Goal: Transaction & Acquisition: Purchase product/service

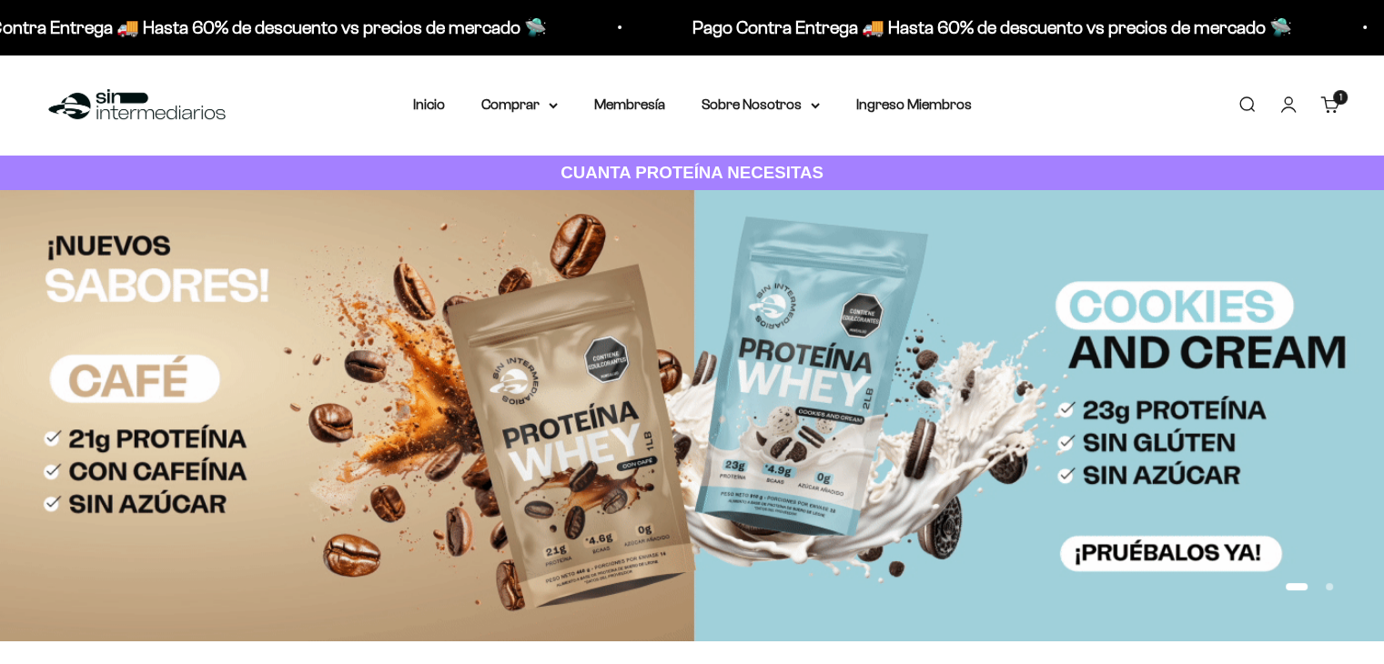
click at [535, 117] on div "Menú [GEOGRAPHIC_DATA] Inicio Comprar Proteínas Ver Todos Whey Iso Vegan Pancak…" at bounding box center [692, 105] width 1384 height 101
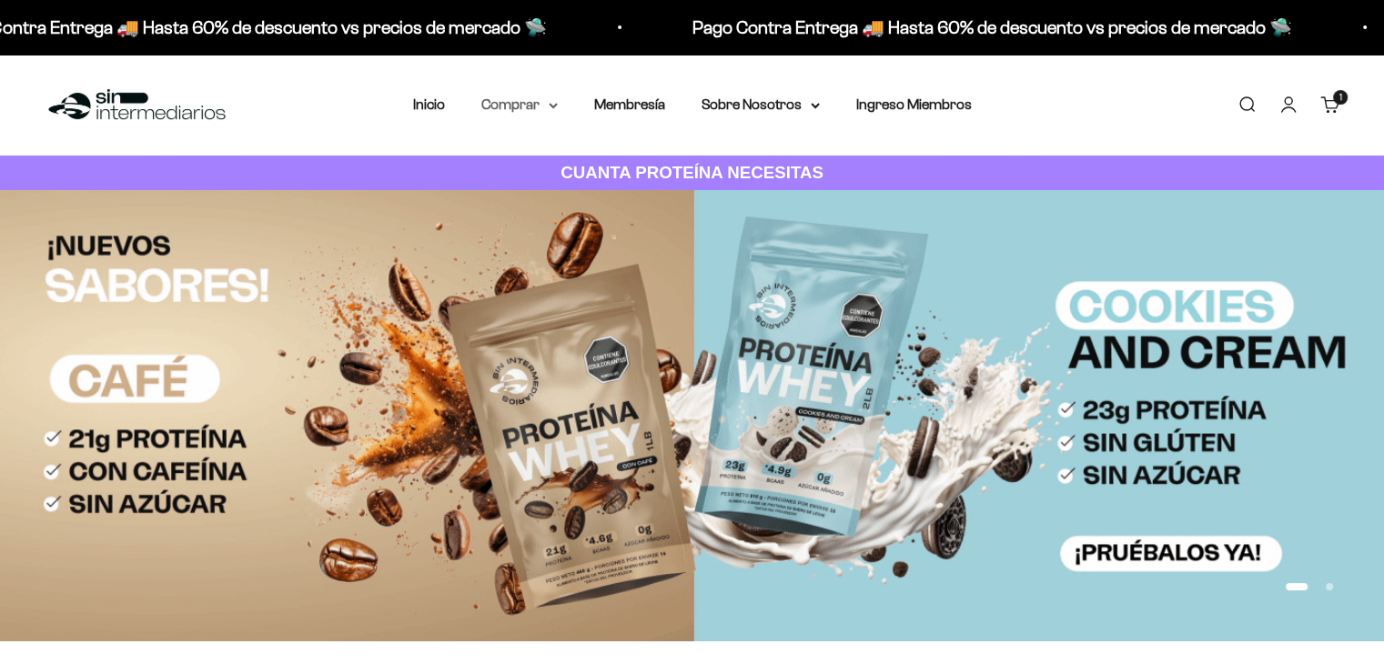
click at [553, 108] on icon at bounding box center [553, 106] width 9 height 6
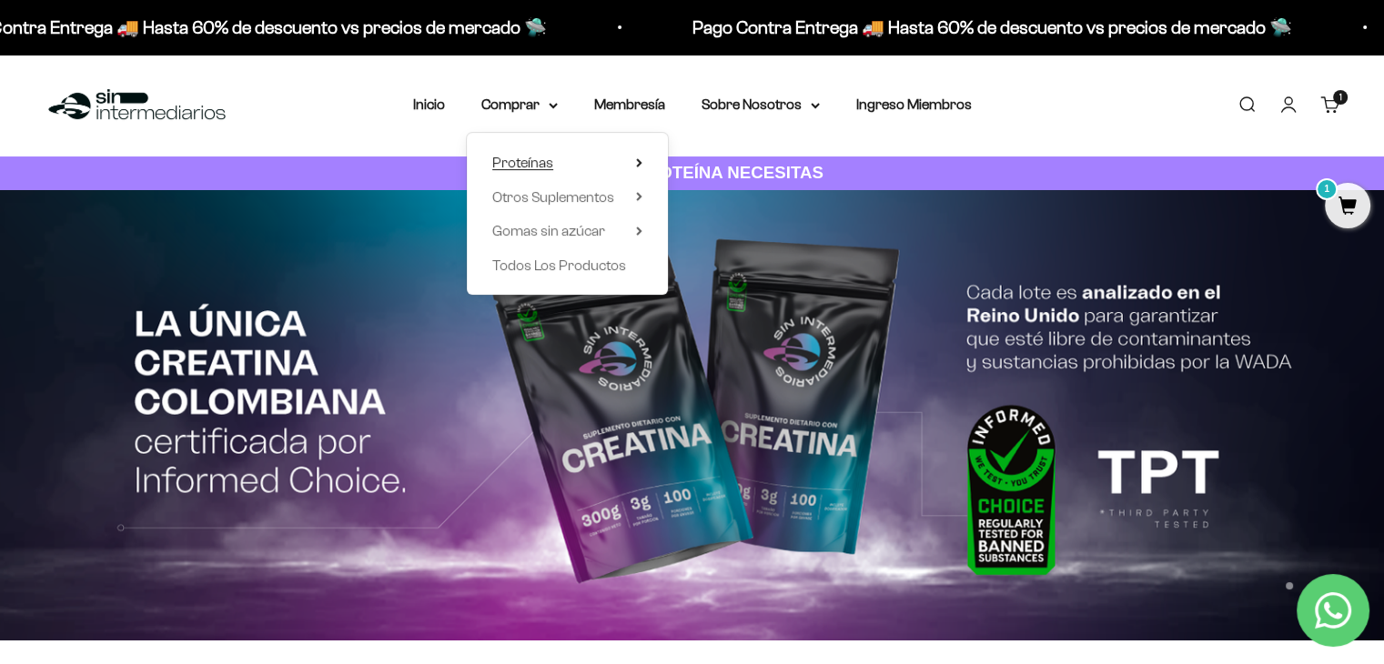
click at [638, 158] on icon at bounding box center [639, 162] width 6 height 9
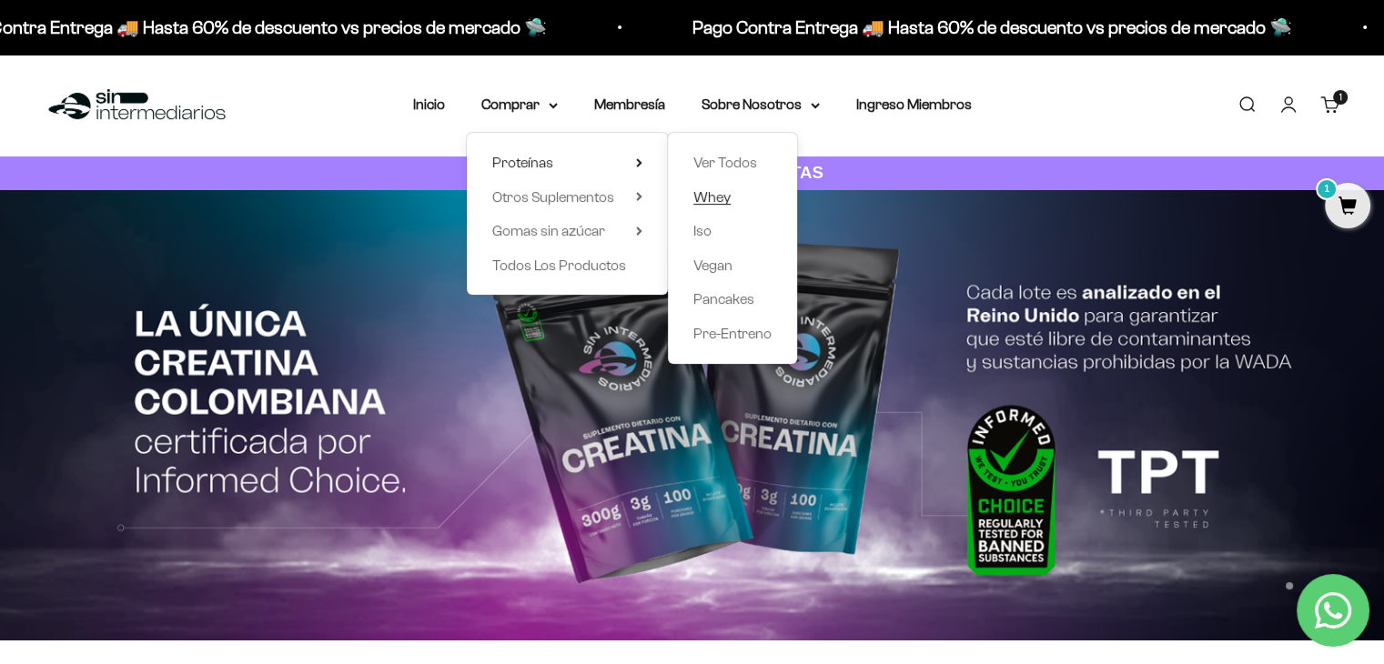
click at [727, 193] on span "Whey" at bounding box center [712, 196] width 37 height 15
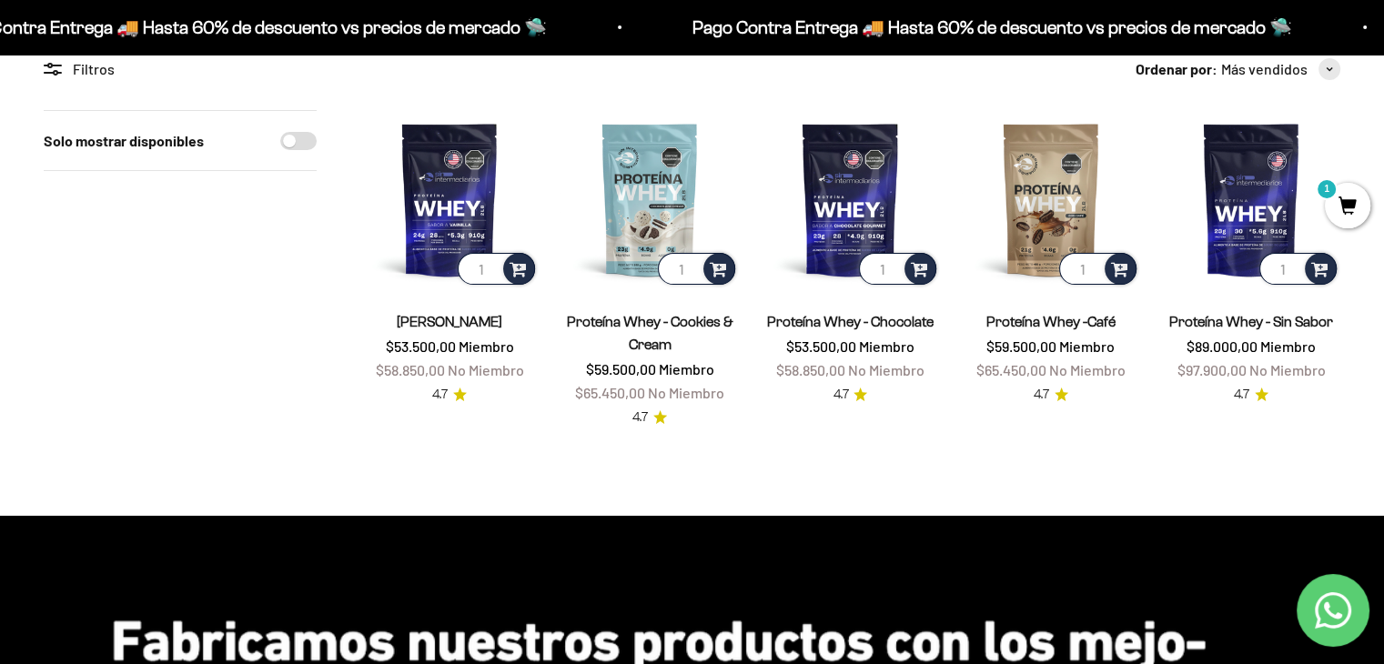
scroll to position [182, 0]
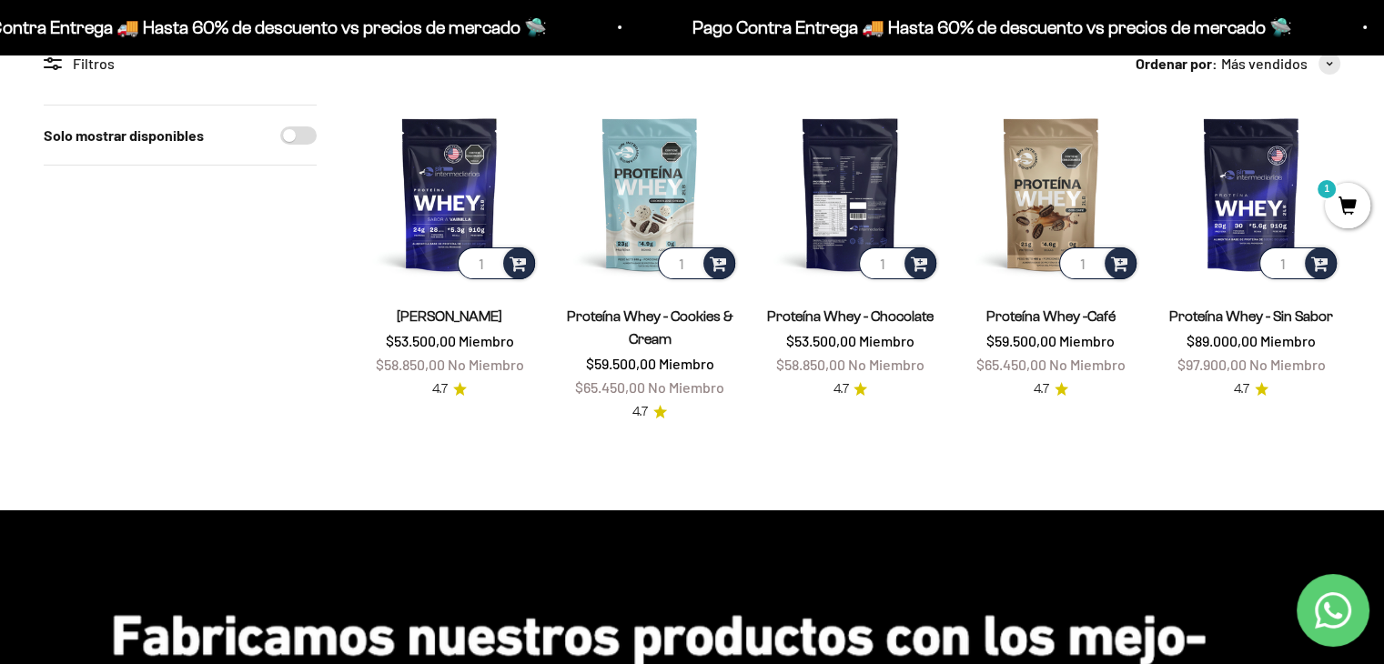
click at [846, 213] on img at bounding box center [850, 194] width 178 height 178
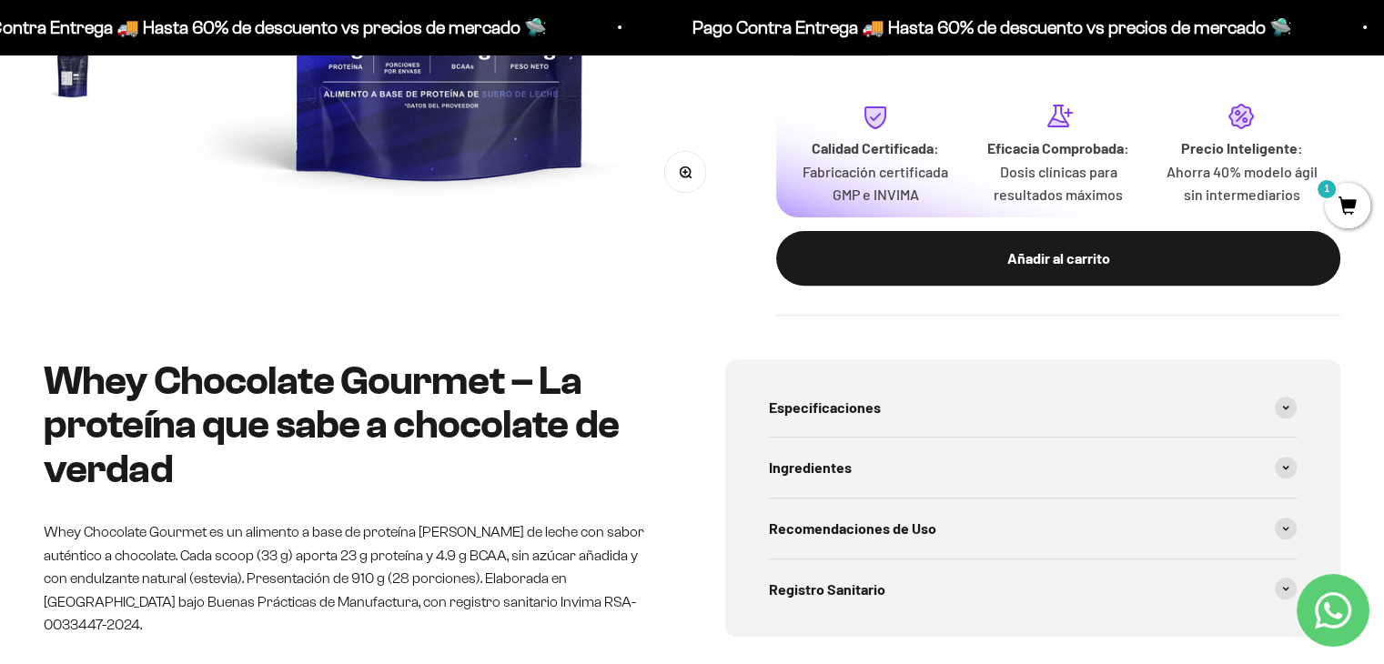
scroll to position [819, 0]
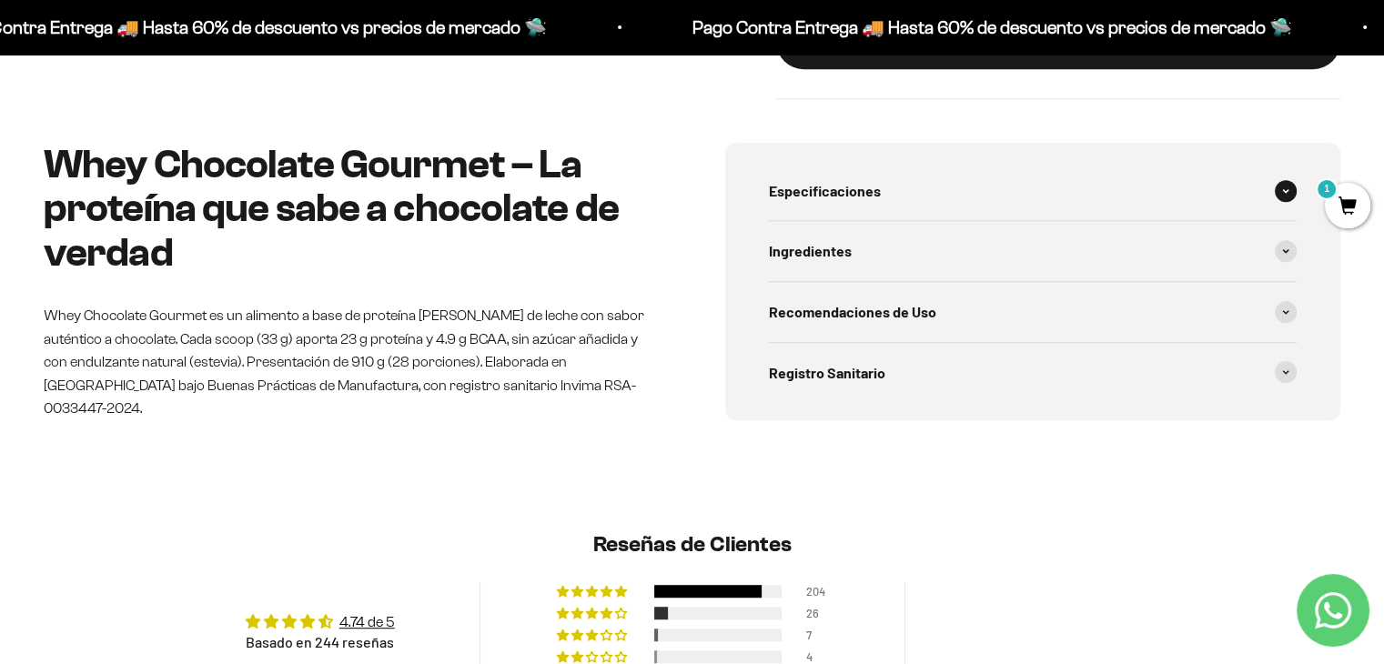
click at [795, 190] on span "Especificaciones" at bounding box center [825, 191] width 112 height 24
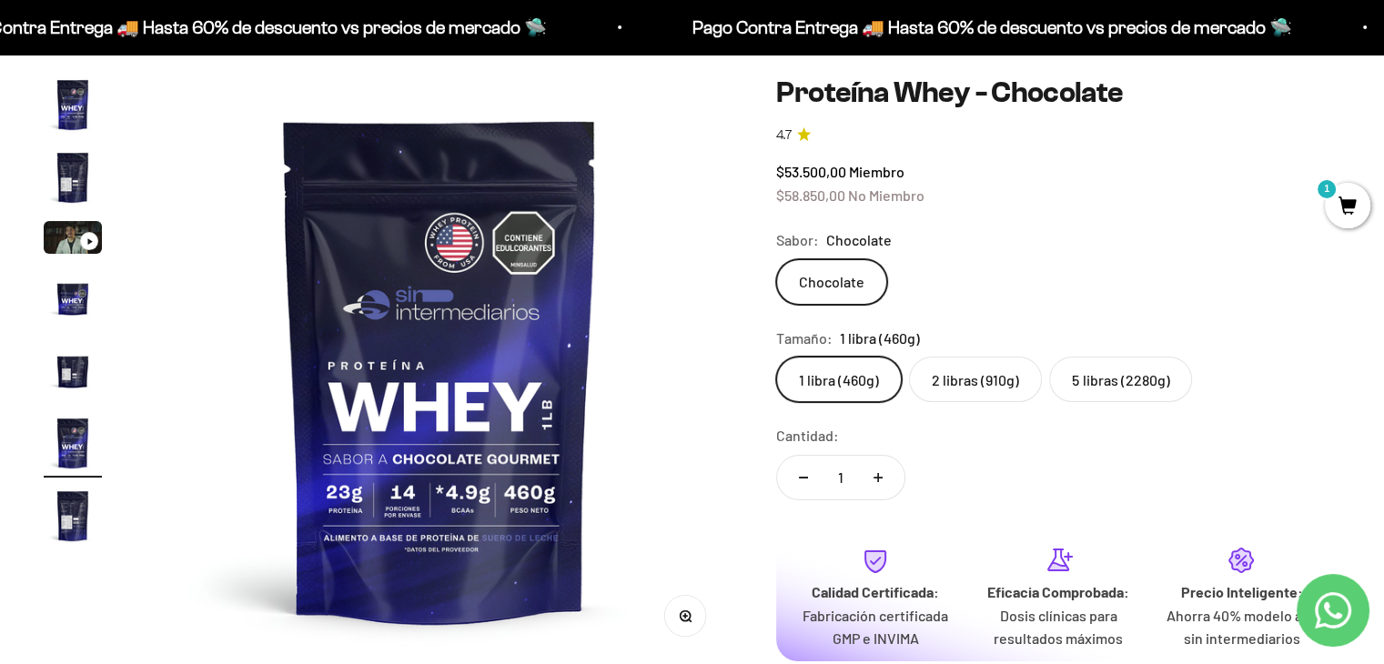
scroll to position [0, 0]
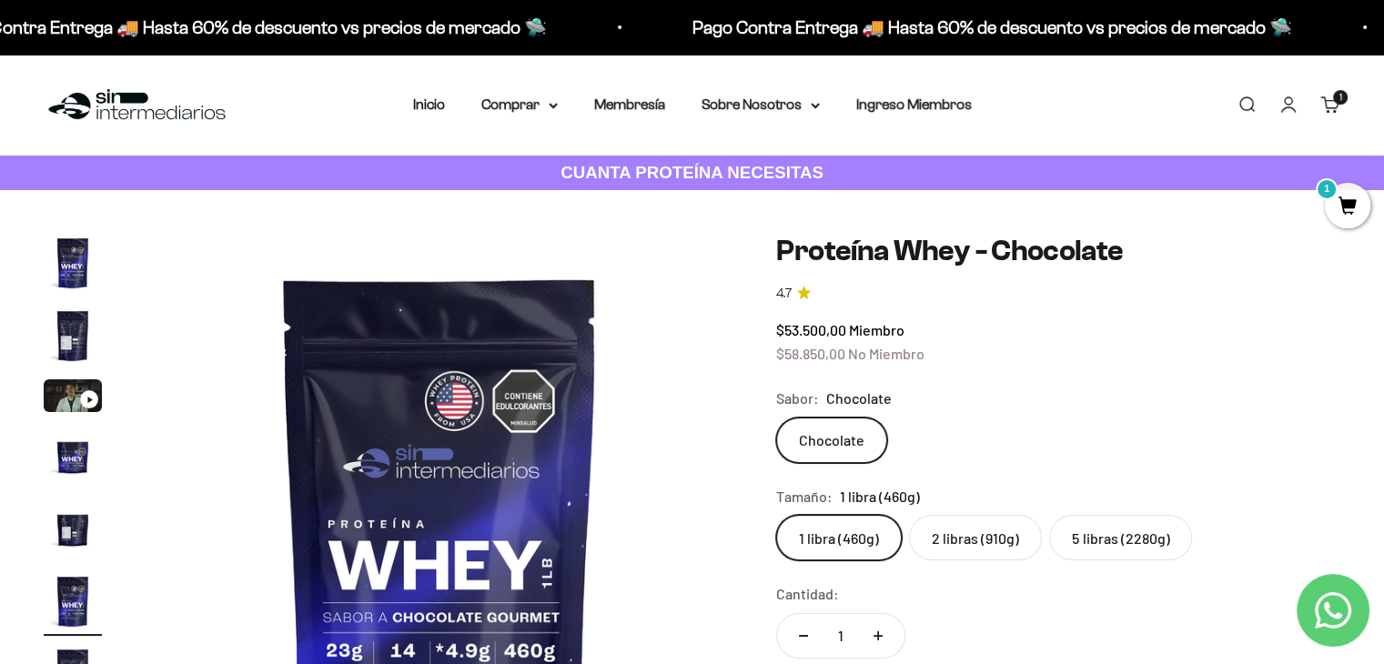
click at [186, 114] on img at bounding box center [137, 105] width 187 height 39
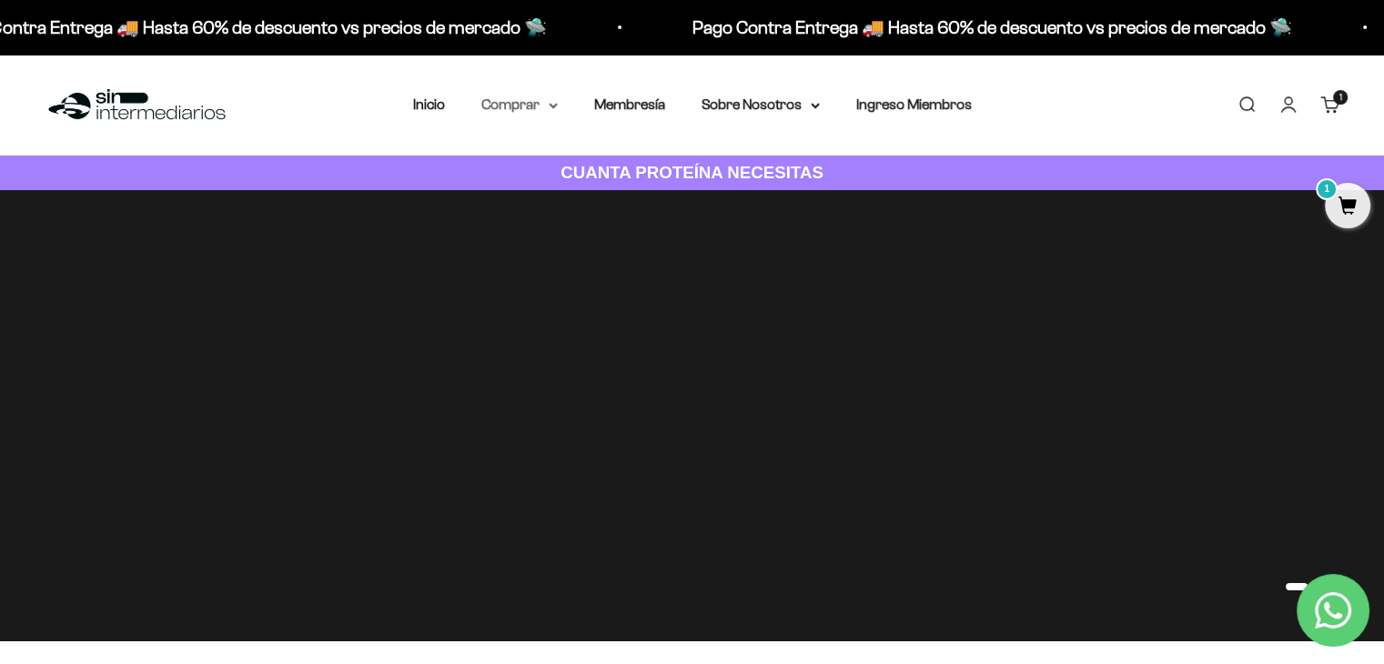
click at [519, 106] on summary "Comprar" at bounding box center [520, 105] width 76 height 24
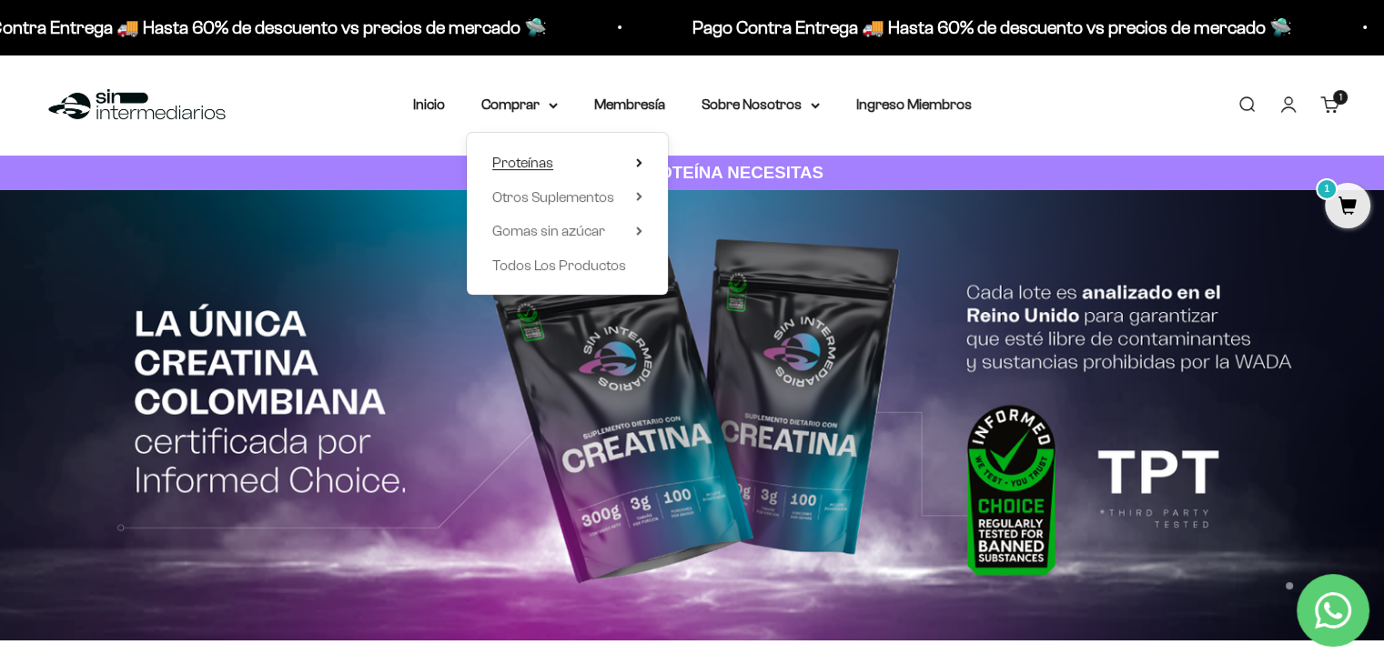
click at [642, 167] on icon at bounding box center [639, 162] width 6 height 9
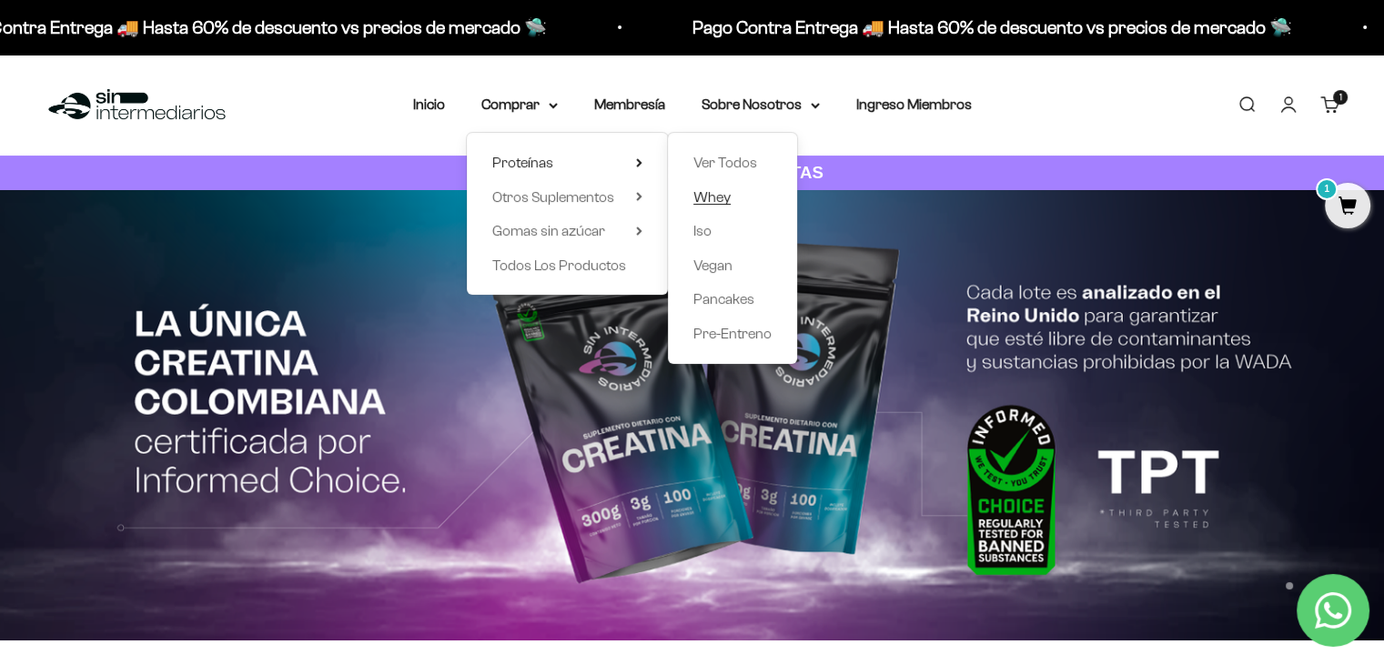
click at [707, 198] on span "Whey" at bounding box center [712, 196] width 37 height 15
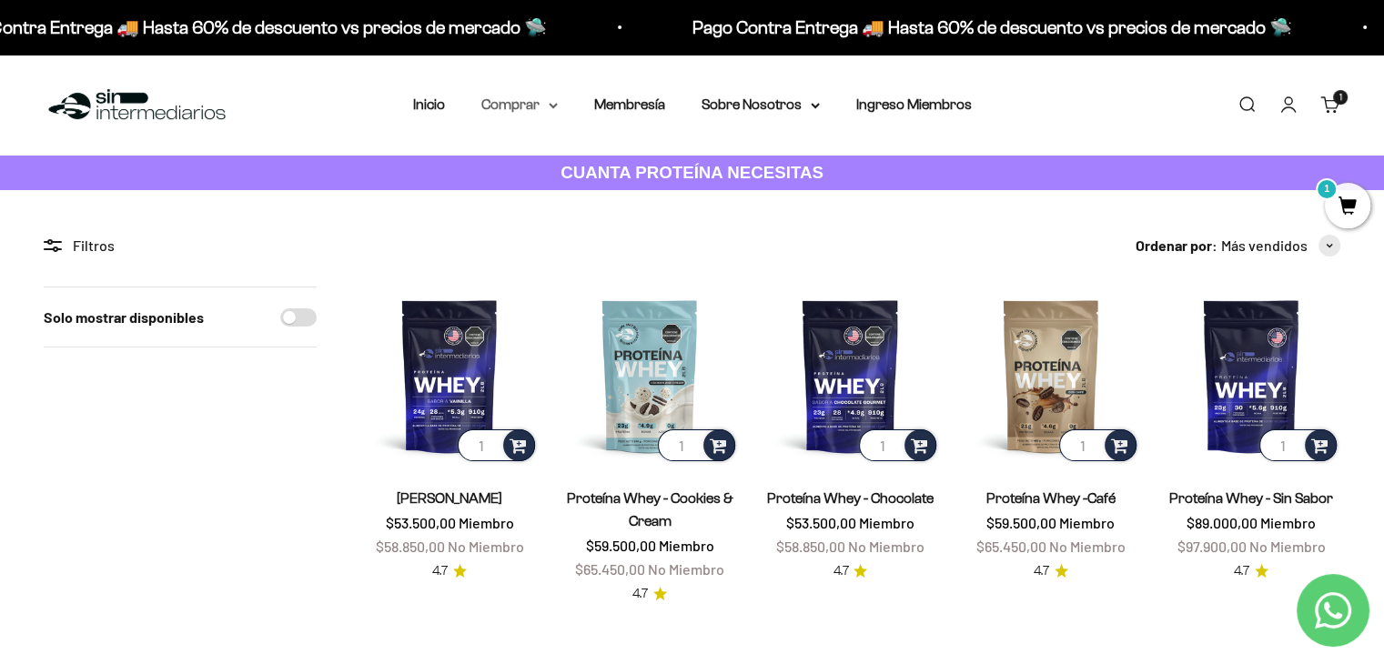
click at [544, 106] on summary "Comprar" at bounding box center [520, 105] width 76 height 24
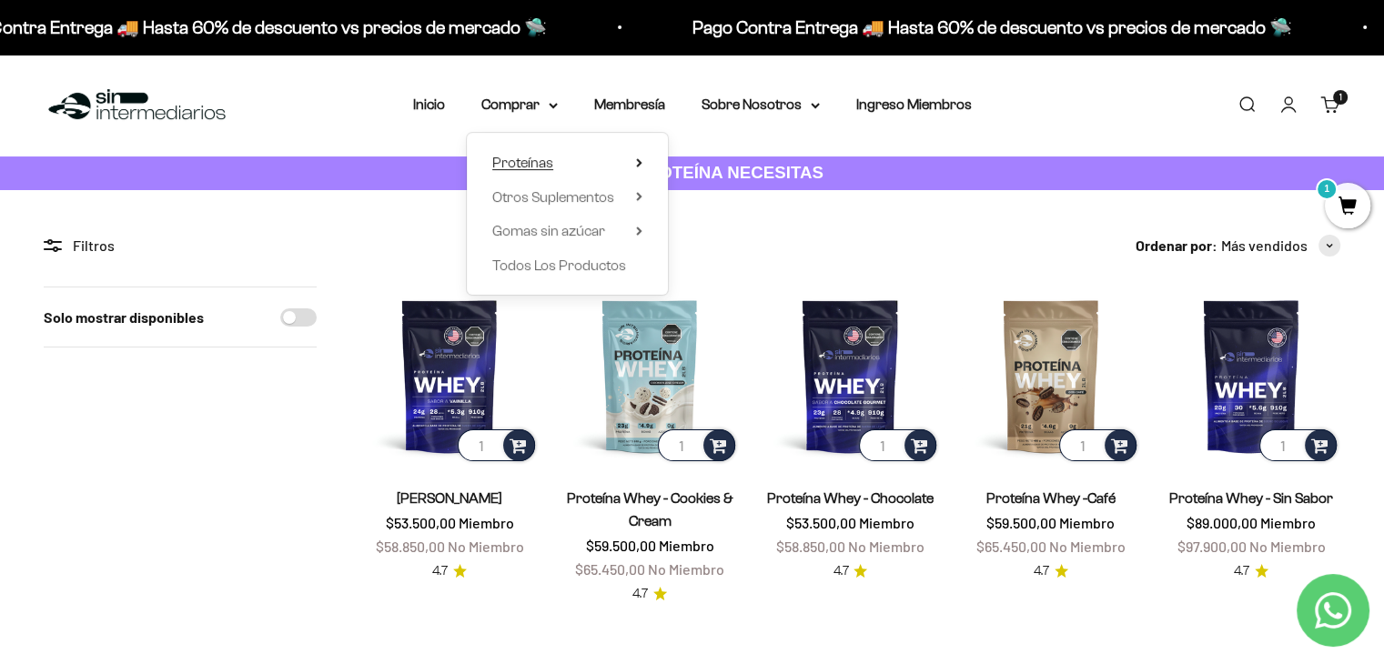
click at [617, 167] on summary "Proteínas" at bounding box center [567, 163] width 150 height 24
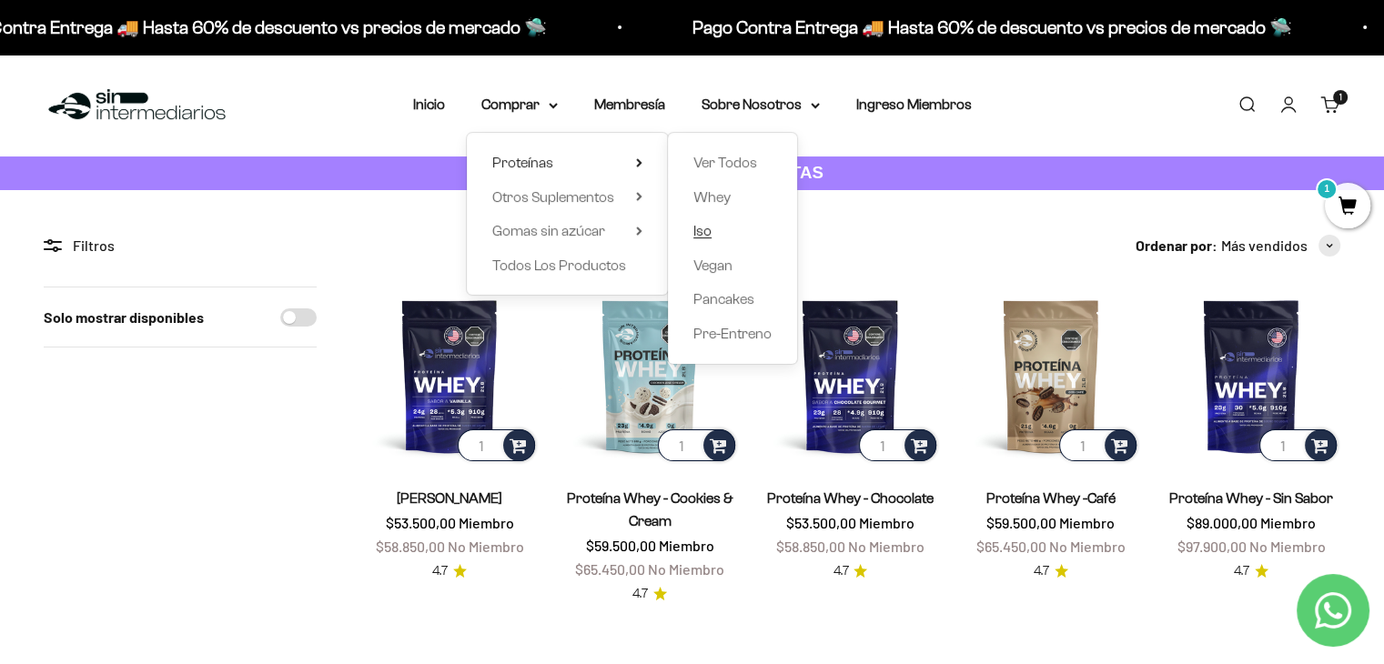
click at [720, 235] on link "Iso" at bounding box center [733, 231] width 78 height 24
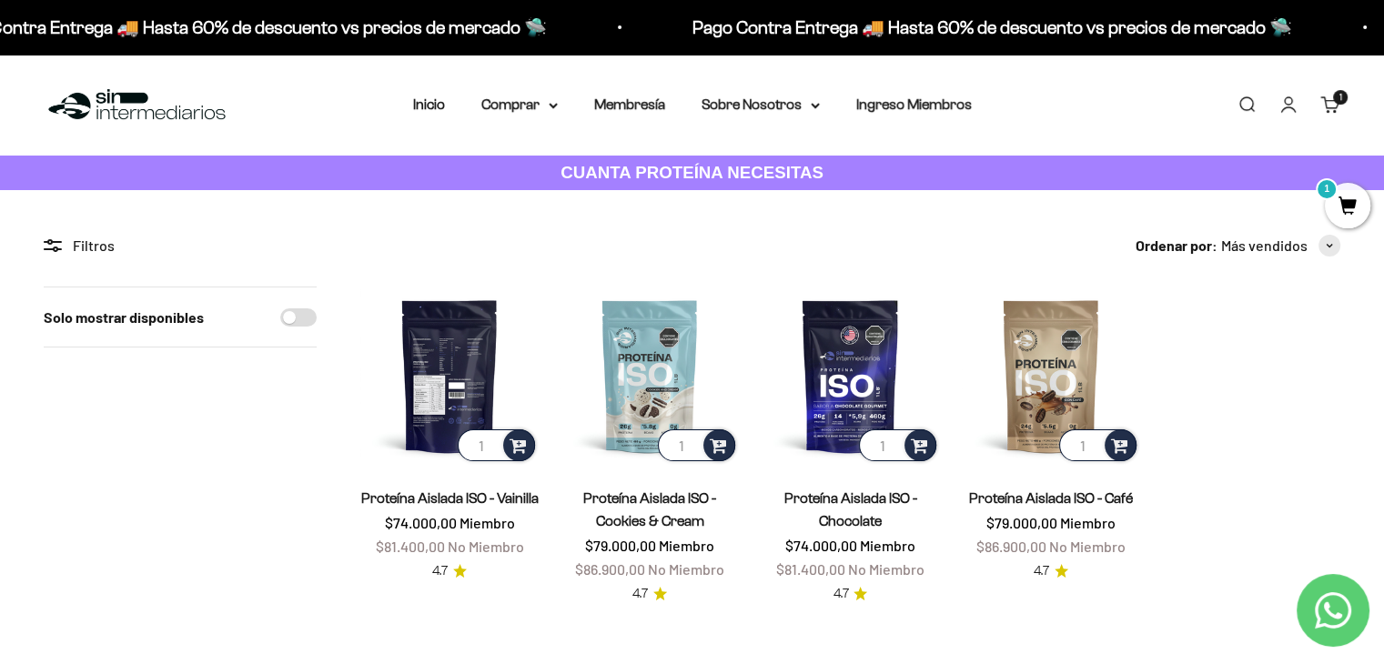
click at [480, 356] on img at bounding box center [449, 376] width 178 height 178
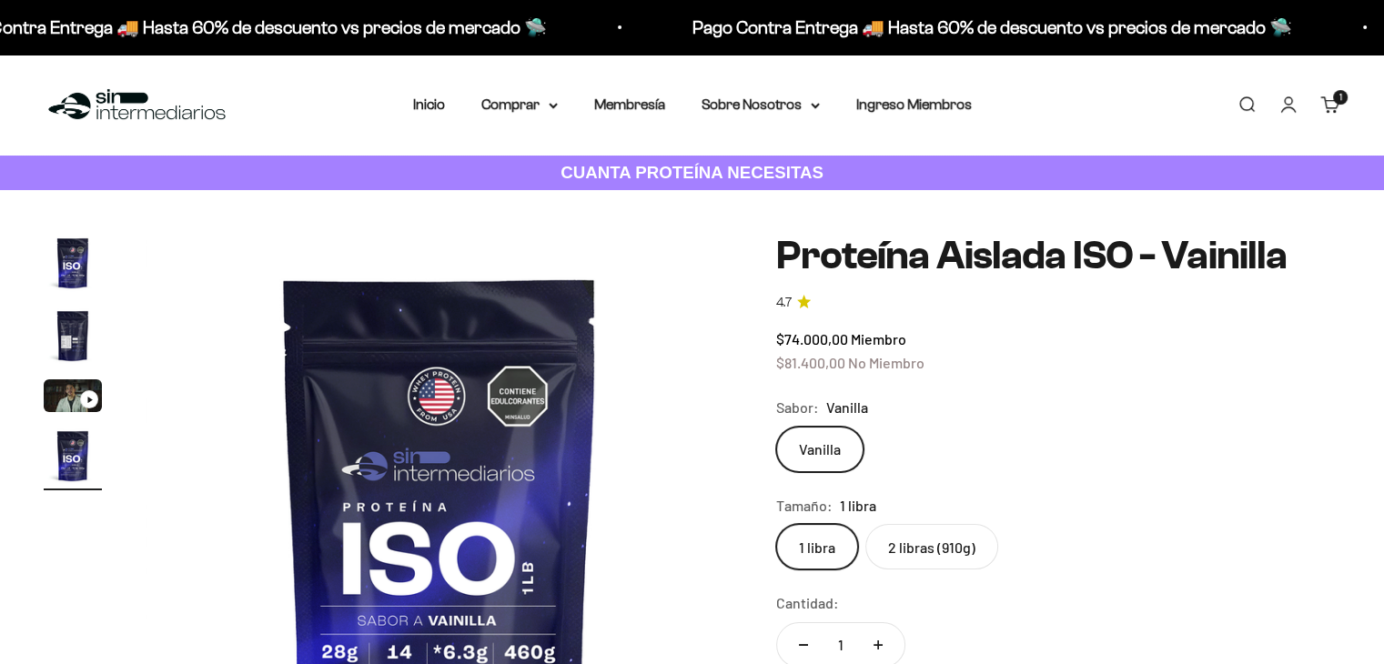
scroll to position [0, 1827]
click at [560, 106] on nav "Inicio Comprar Proteínas Ver Todos Whey Iso Vegan" at bounding box center [692, 105] width 559 height 24
click at [553, 106] on icon at bounding box center [553, 106] width 7 height 4
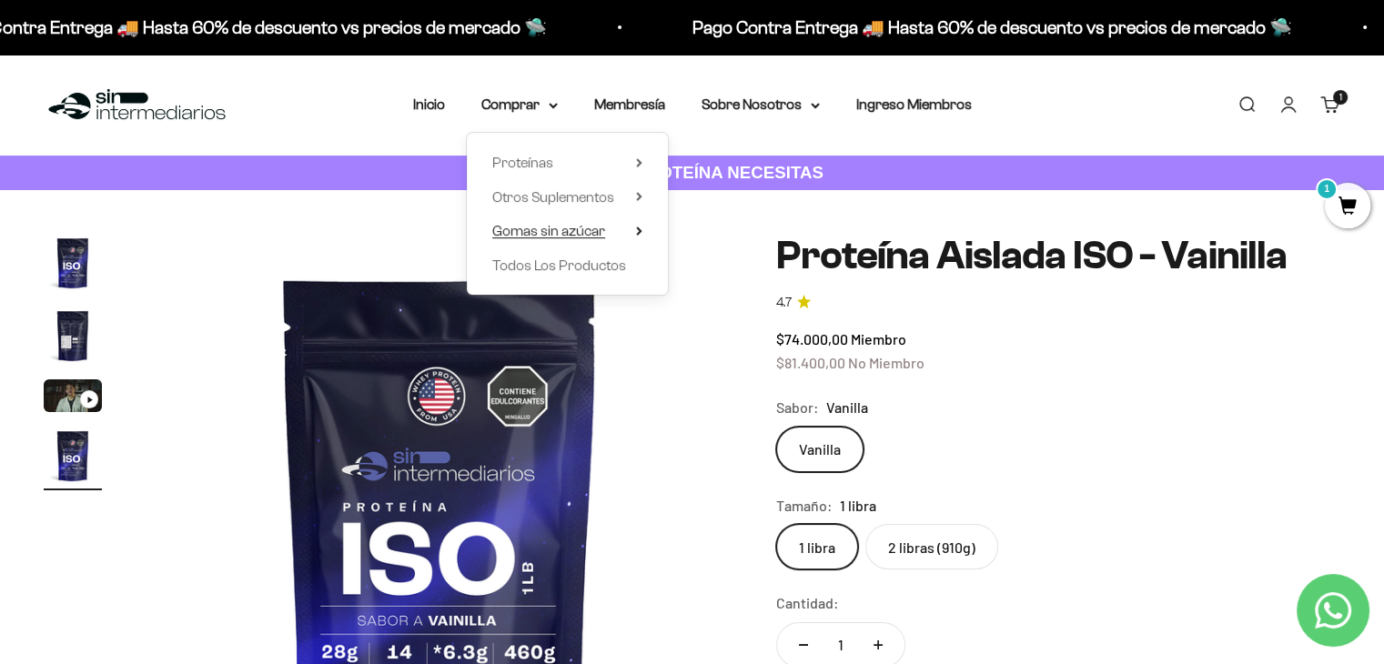
click at [637, 229] on icon at bounding box center [639, 231] width 6 height 9
click at [627, 188] on summary "Otros Suplementos" at bounding box center [567, 198] width 150 height 24
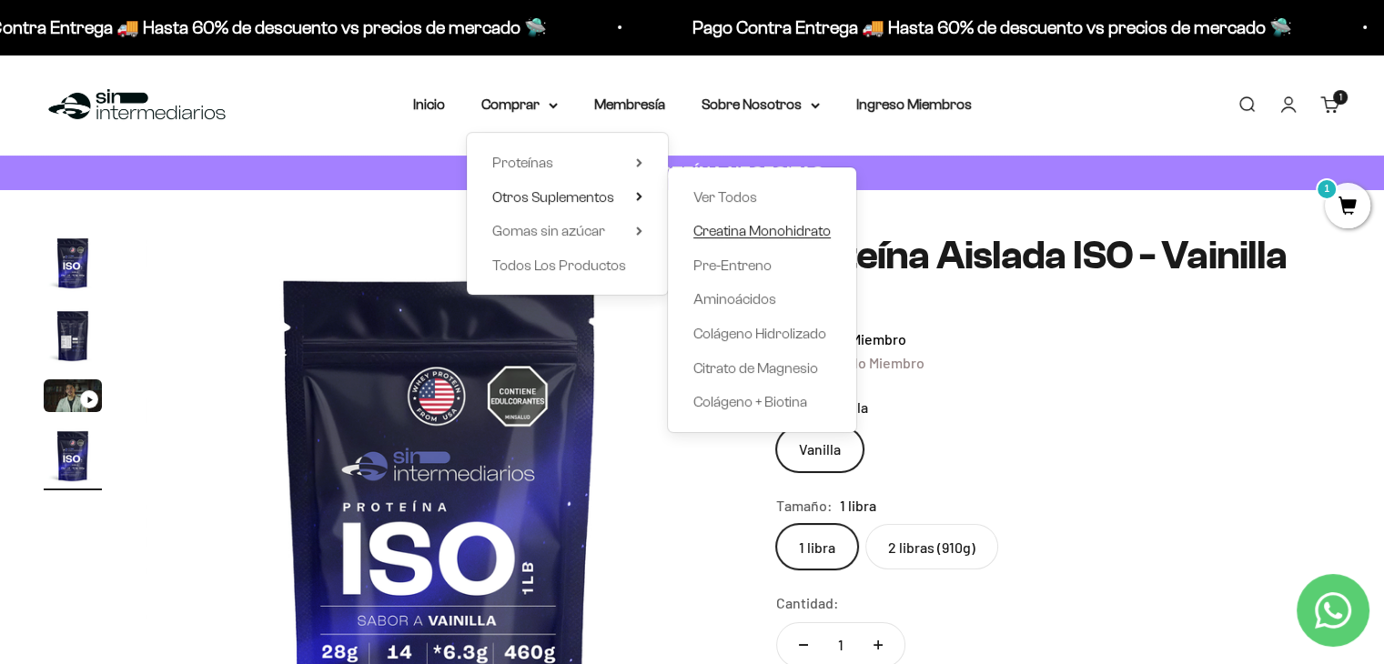
click at [741, 228] on span "Creatina Monohidrato" at bounding box center [762, 230] width 137 height 15
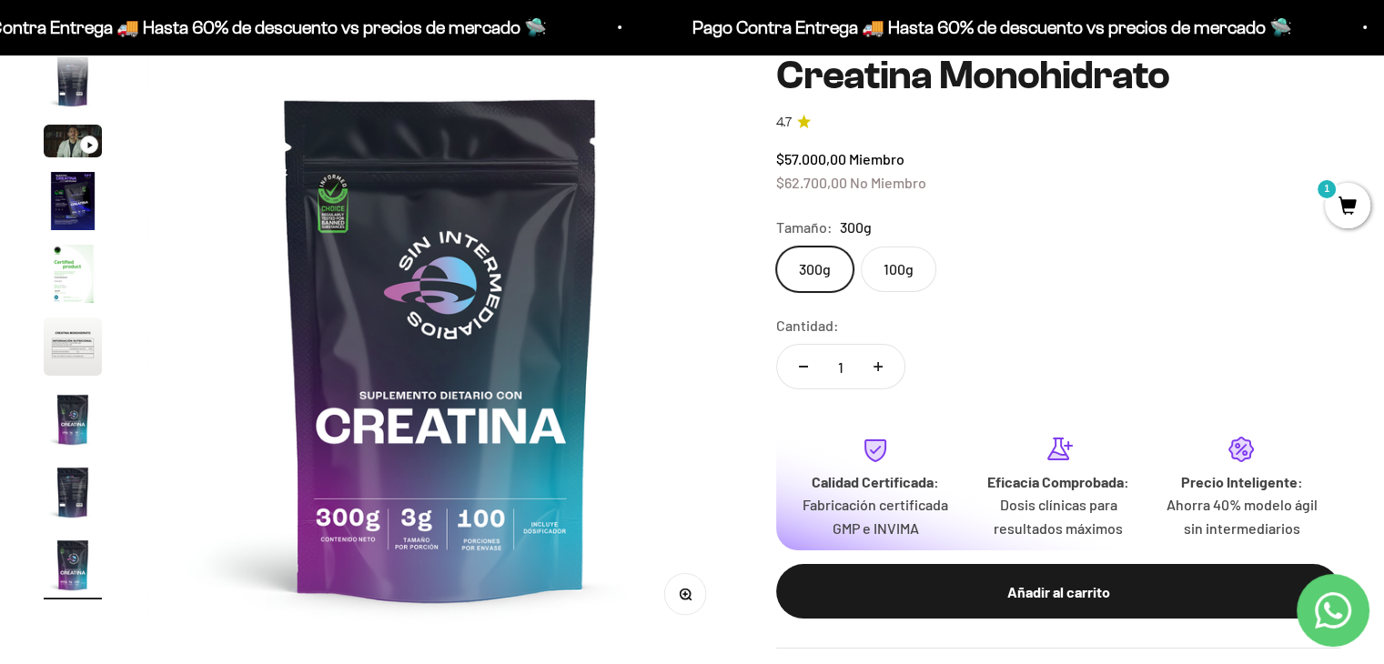
scroll to position [182, 0]
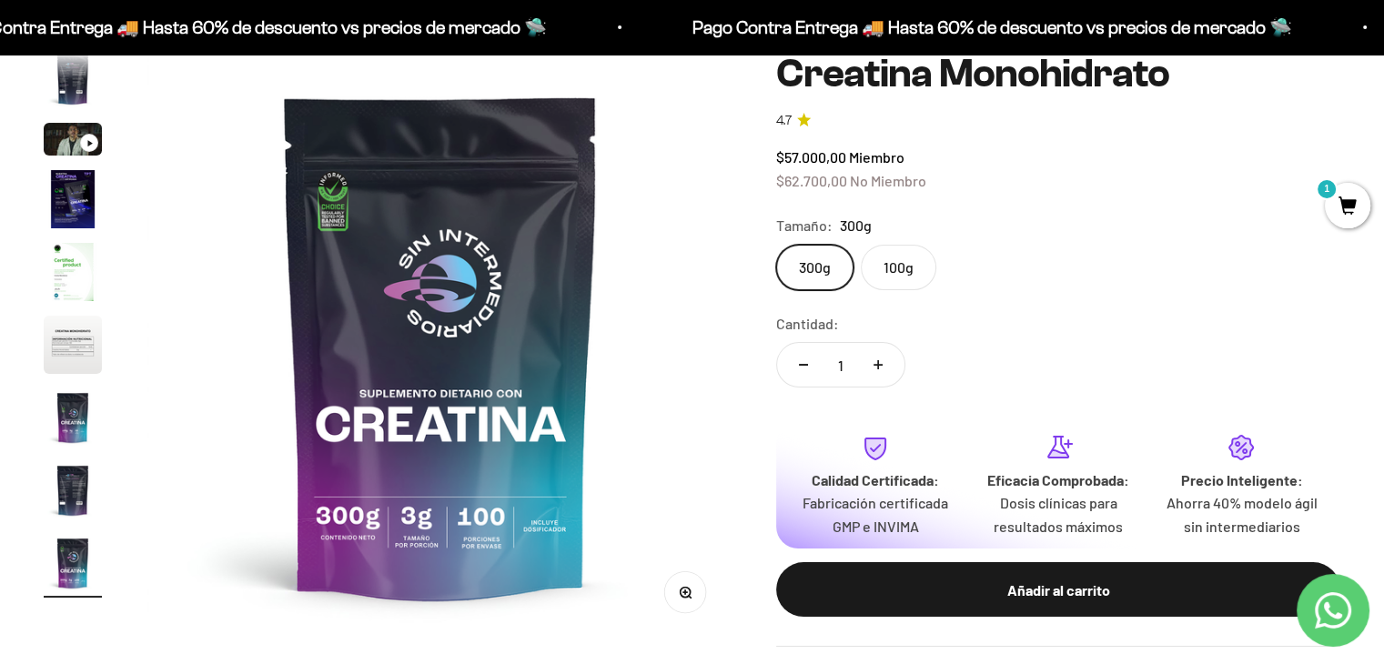
click at [910, 265] on label "100g" at bounding box center [899, 268] width 76 height 46
click at [776, 245] on input "100g" at bounding box center [776, 244] width 1 height 1
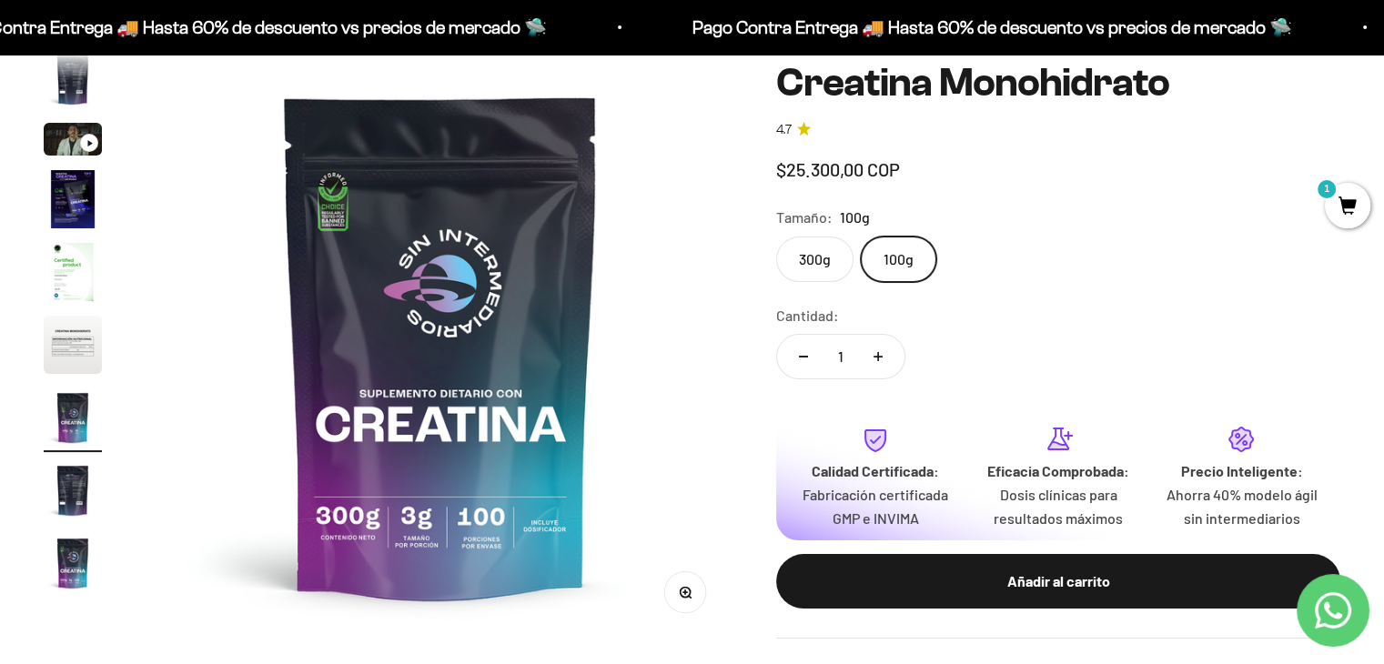
scroll to position [0, 3655]
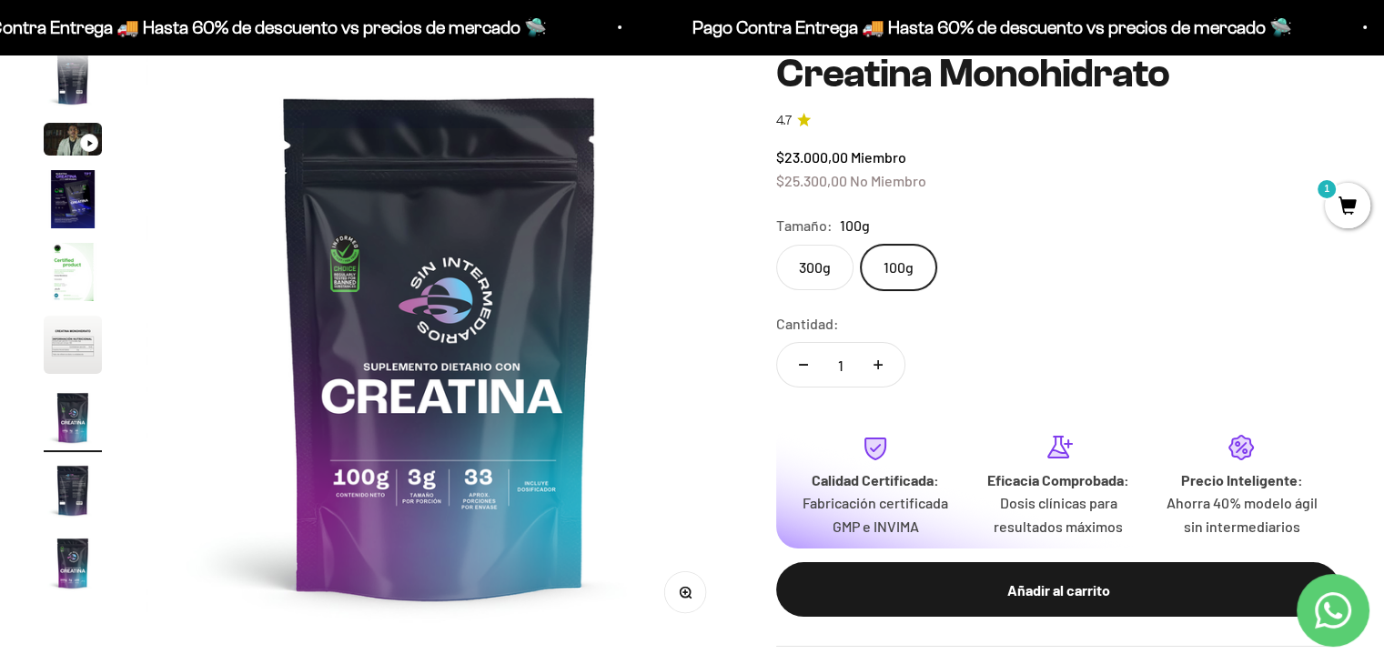
click at [823, 257] on label "300g" at bounding box center [814, 268] width 77 height 46
click at [776, 245] on input "300g" at bounding box center [776, 244] width 1 height 1
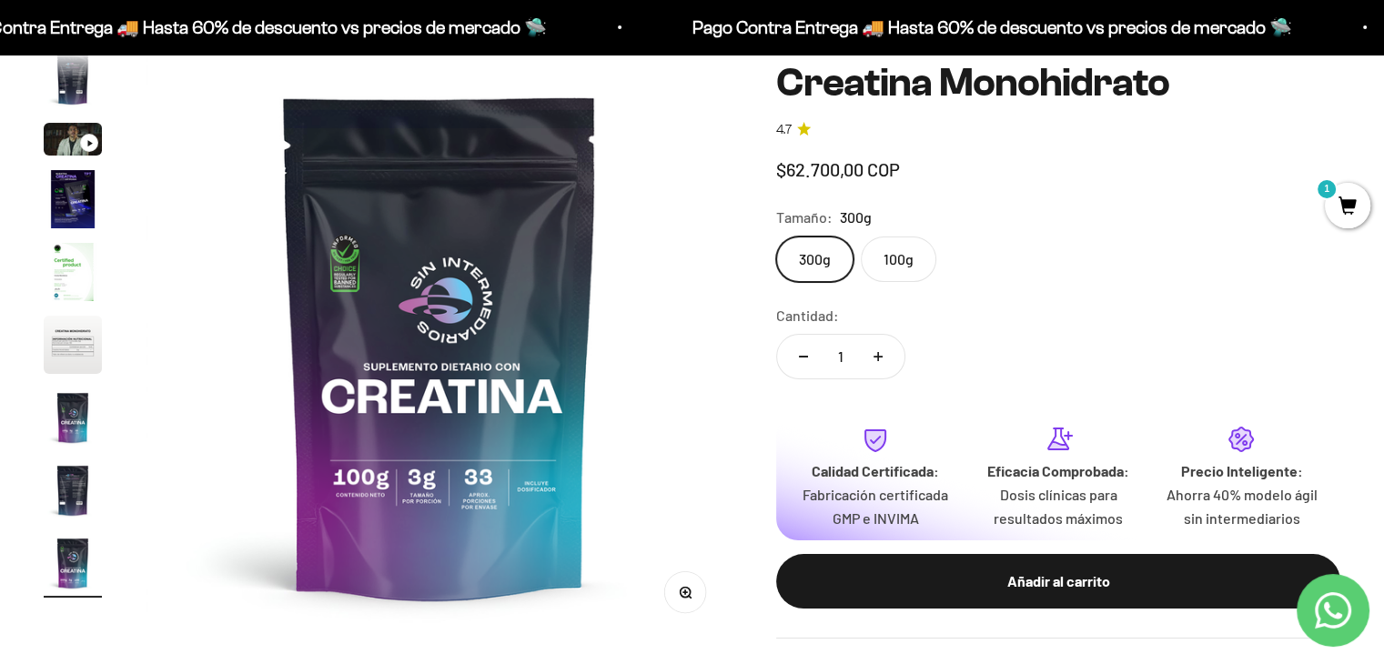
scroll to position [0, 4872]
